Goal: Transaction & Acquisition: Subscribe to service/newsletter

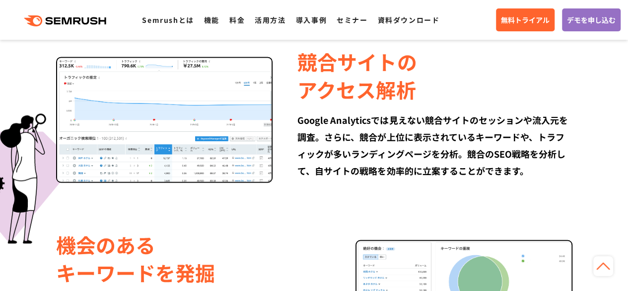
scroll to position [844, 0]
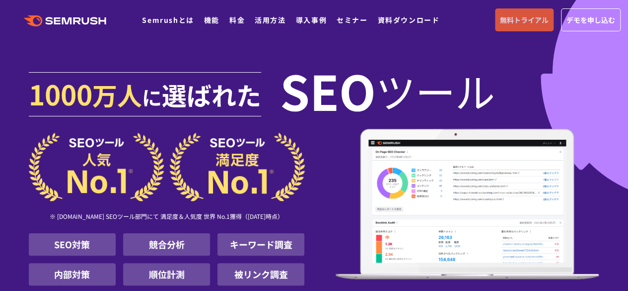
click at [508, 27] on link "無料トライアル" at bounding box center [524, 19] width 59 height 23
